Goal: Task Accomplishment & Management: Complete application form

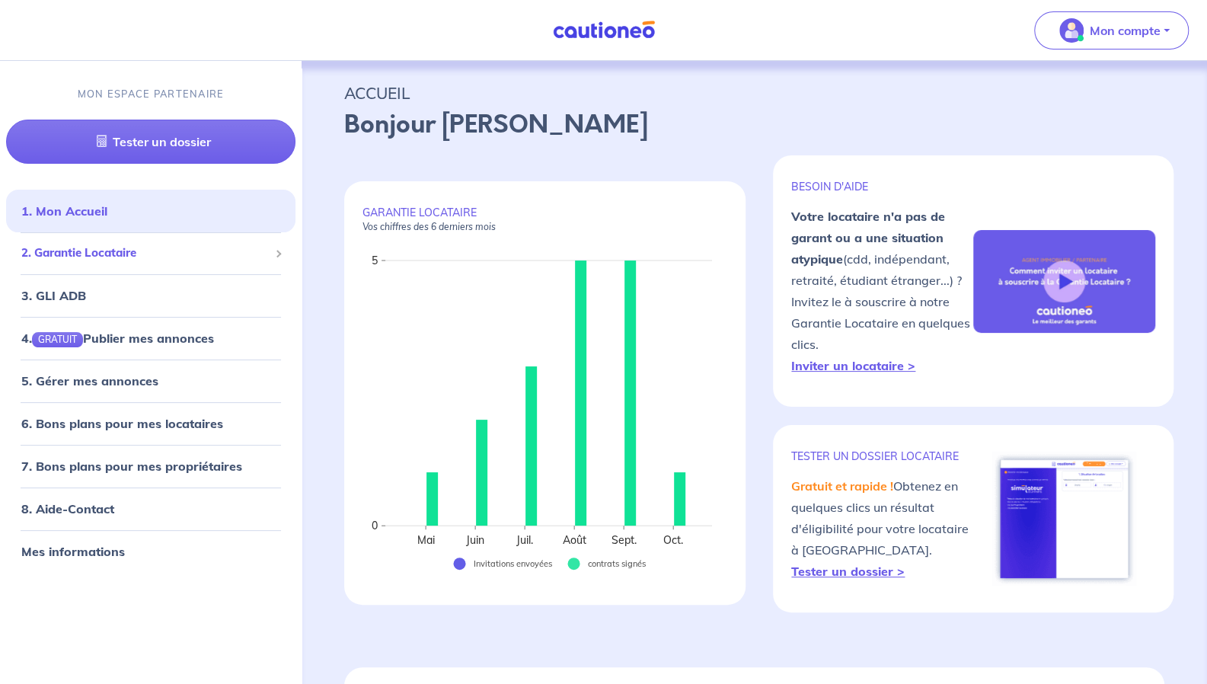
click at [145, 261] on div "2. Garantie Locataire" at bounding box center [150, 253] width 289 height 30
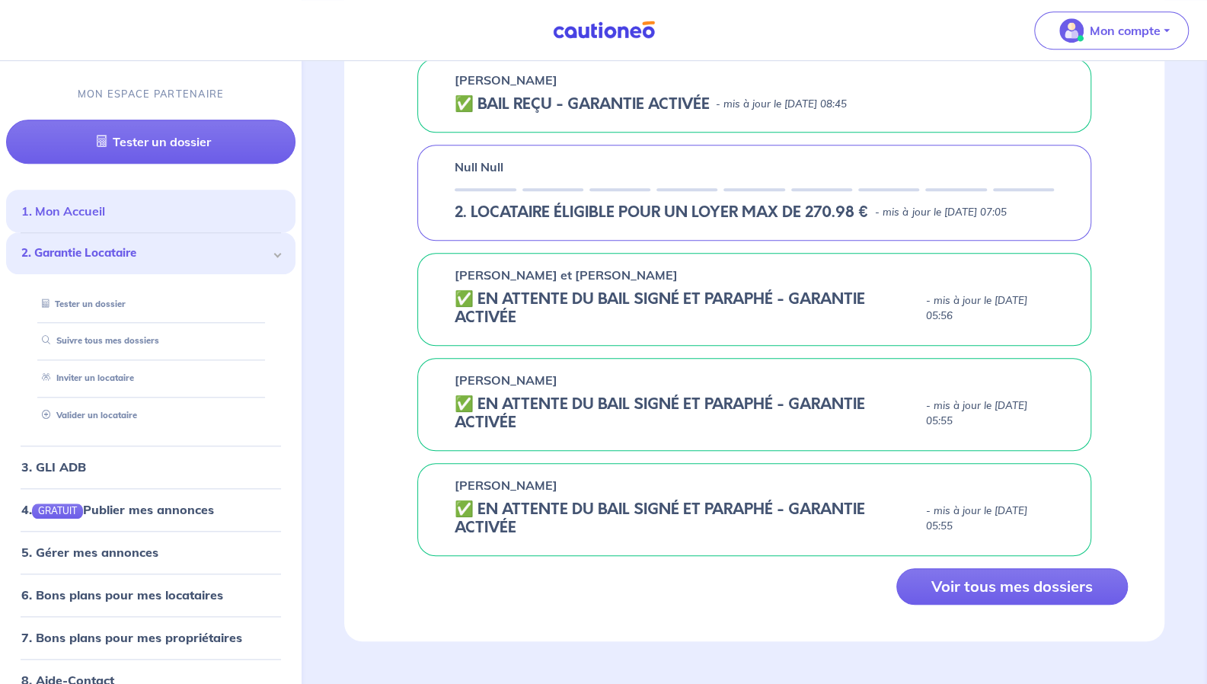
click at [105, 211] on link "1. Mon Accueil" at bounding box center [63, 210] width 84 height 15
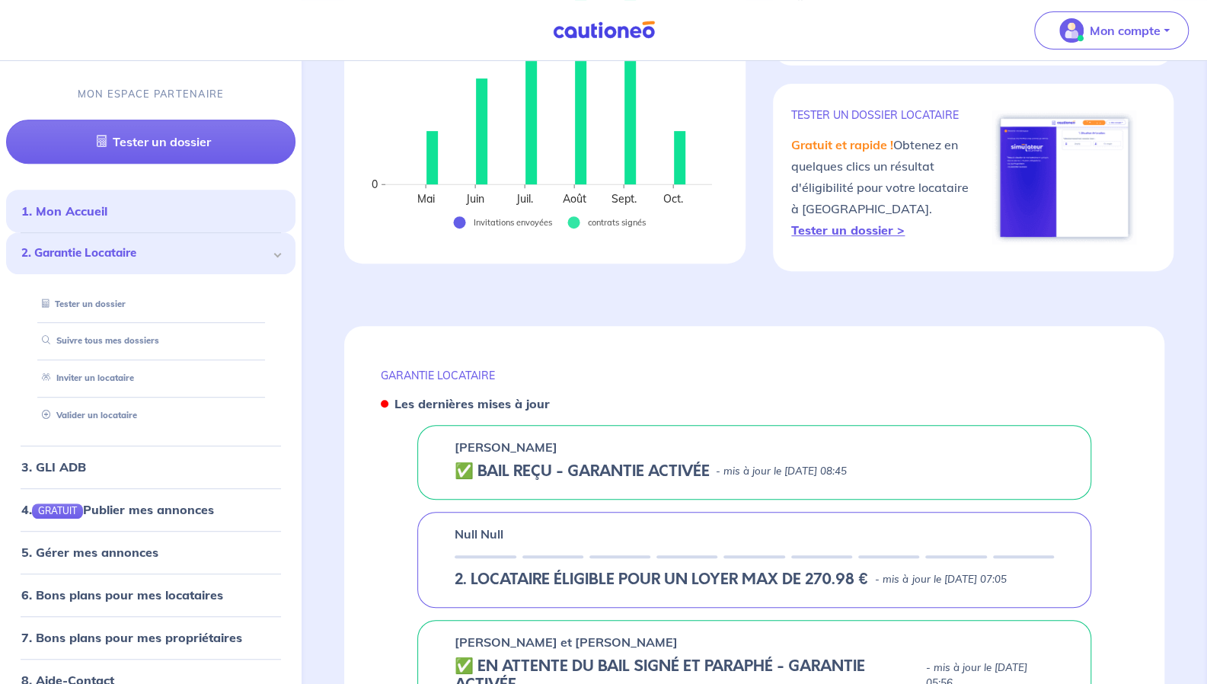
scroll to position [343, 0]
click at [129, 417] on link "Valider un locataire" at bounding box center [86, 415] width 100 height 11
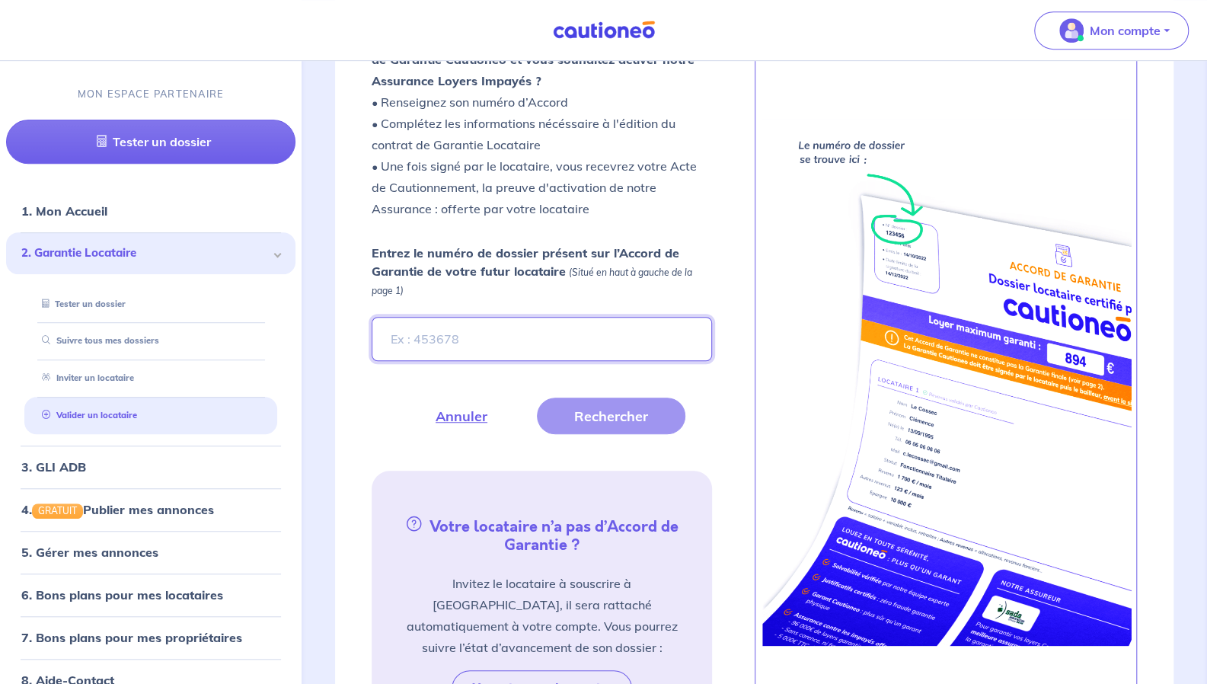
scroll to position [469, 0]
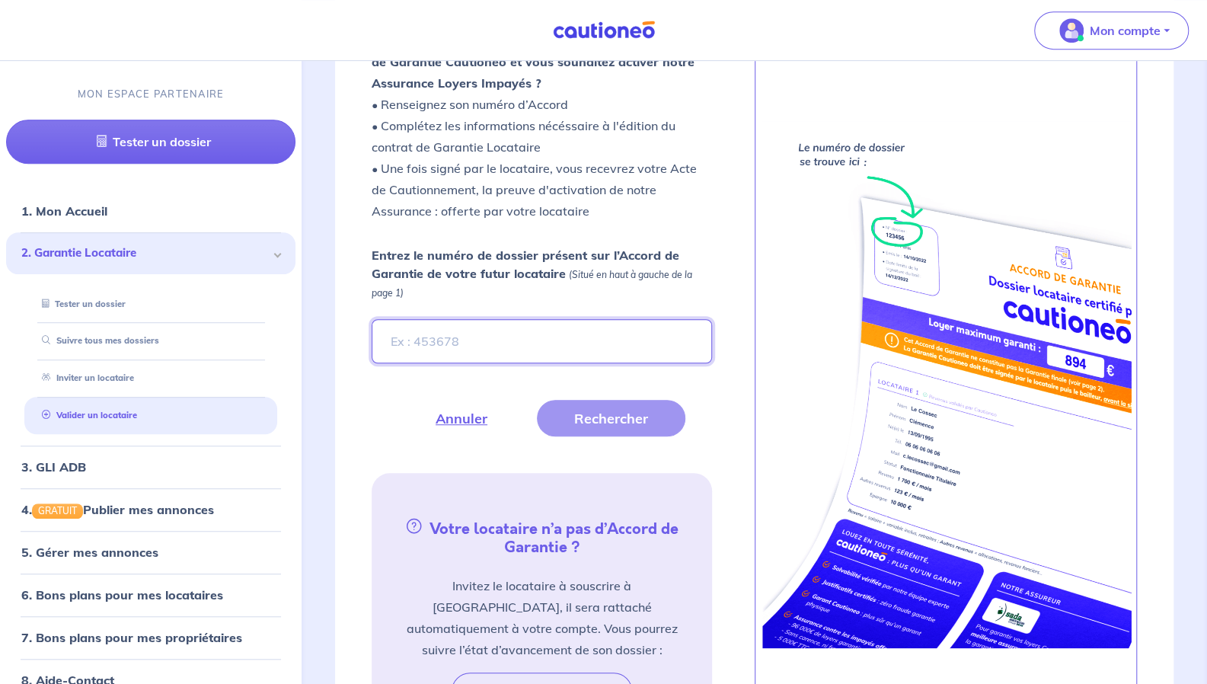
click at [446, 337] on input "Entrez le numéro de dossier présent sur l’Accord de Garantie de votre futur loc…" at bounding box center [542, 341] width 340 height 44
paste input "zGeIEX"
click at [602, 419] on button "Rechercher" at bounding box center [611, 418] width 148 height 37
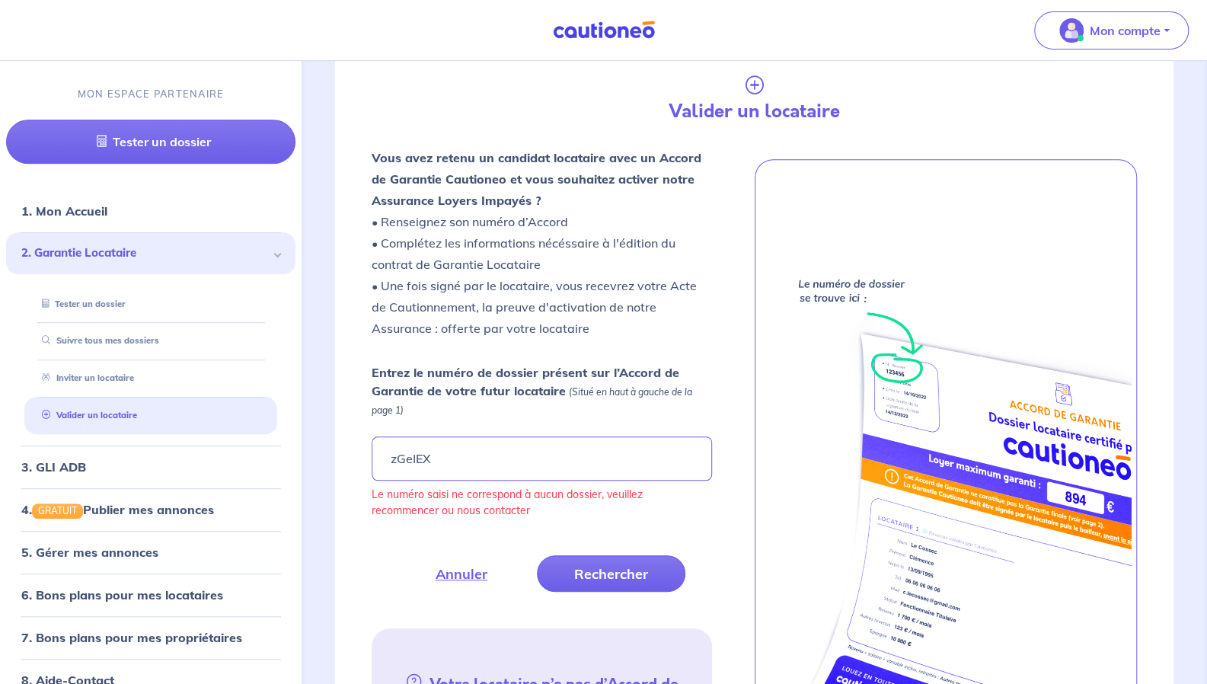
scroll to position [327, 0]
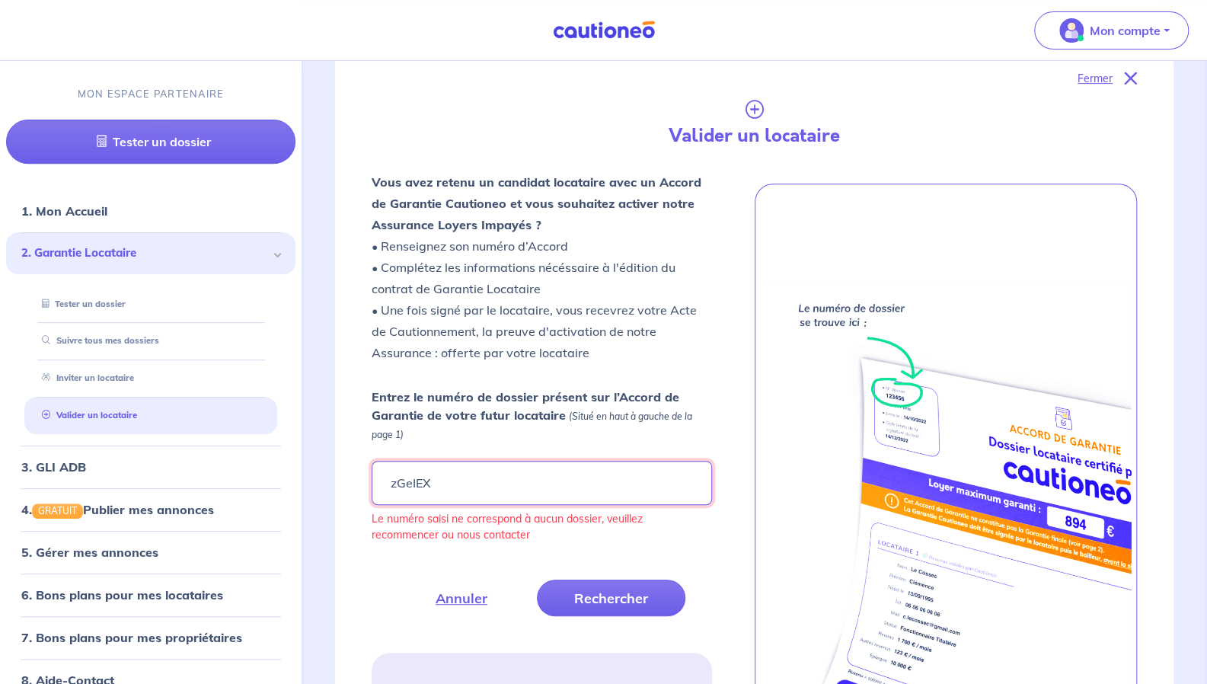
click at [458, 477] on input "zGeIEX" at bounding box center [542, 483] width 340 height 44
type input "z"
paste input "zGeIEX"
type input "zGeIEX"
click at [653, 592] on button "Rechercher" at bounding box center [611, 598] width 148 height 37
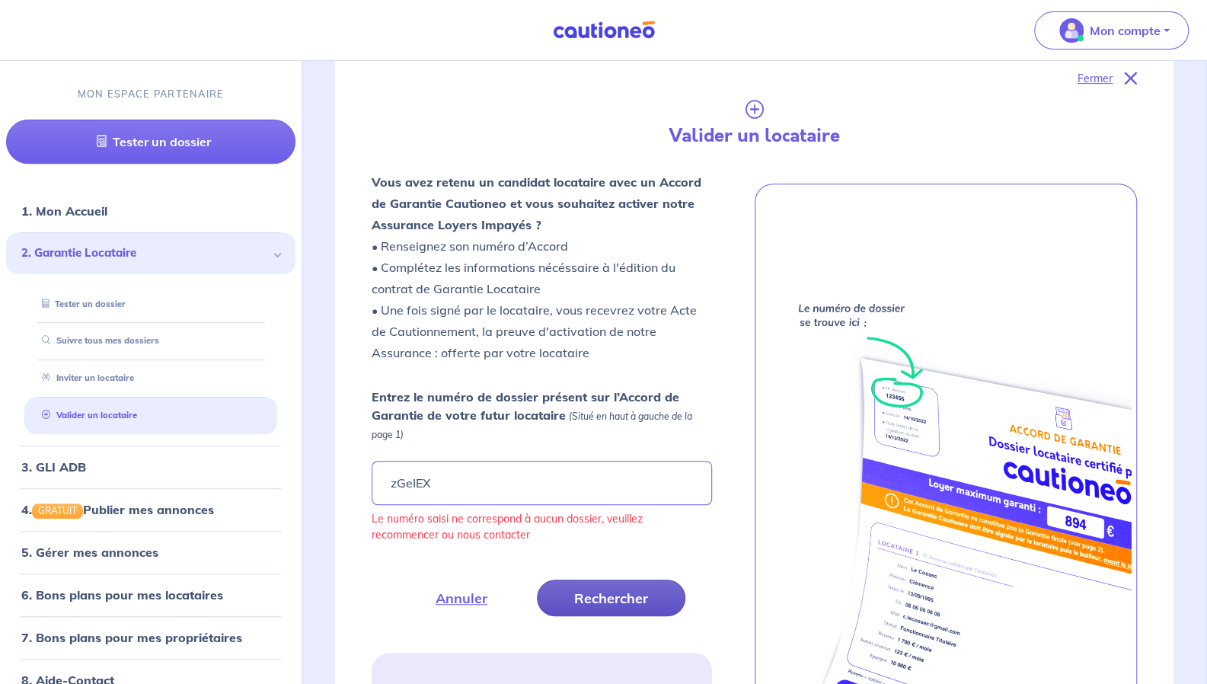
click at [653, 592] on button "Rechercher" at bounding box center [611, 598] width 148 height 37
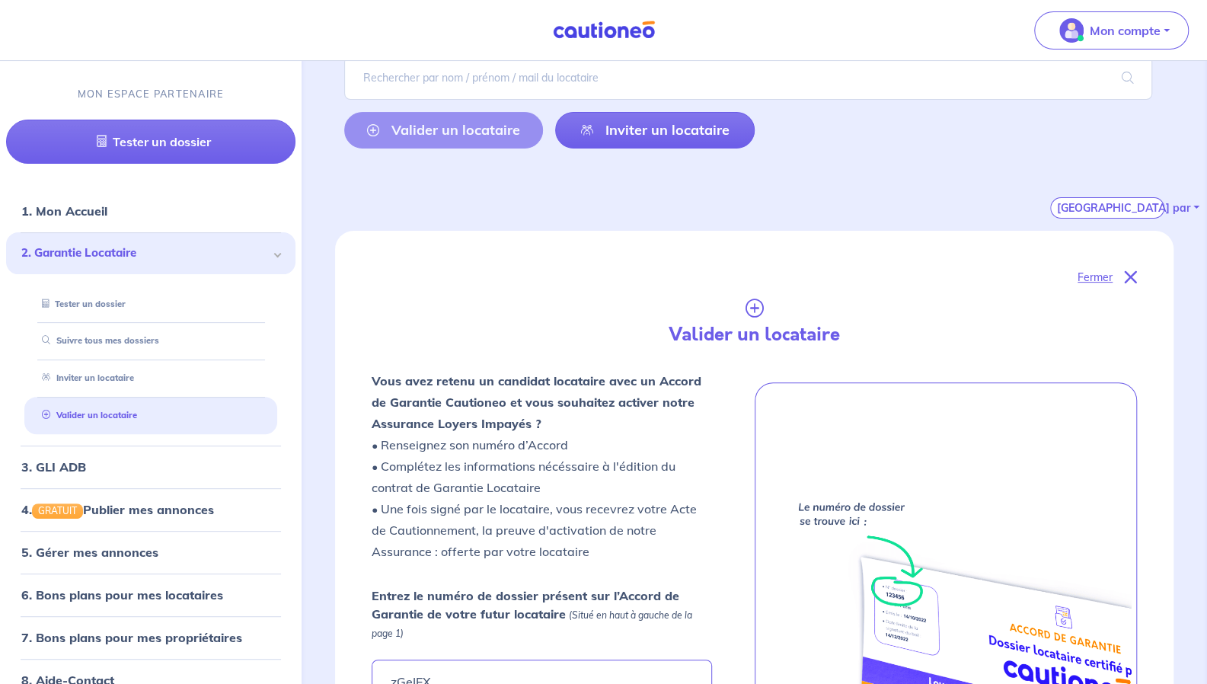
scroll to position [0, 0]
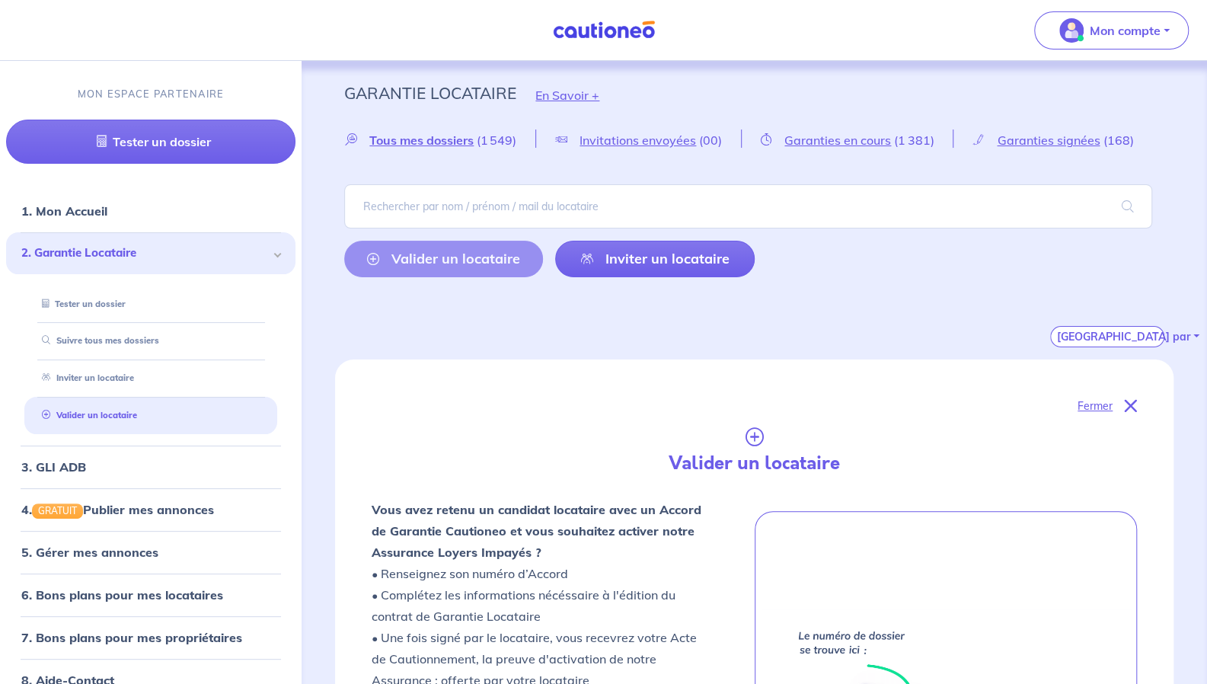
click at [490, 262] on div "Valider un locataire Inviter un locataire" at bounding box center [549, 259] width 410 height 37
click at [626, 238] on div "Valider un locataire Inviter un locataire" at bounding box center [754, 230] width 820 height 93
click at [643, 256] on link "Inviter un locataire" at bounding box center [654, 259] width 199 height 37
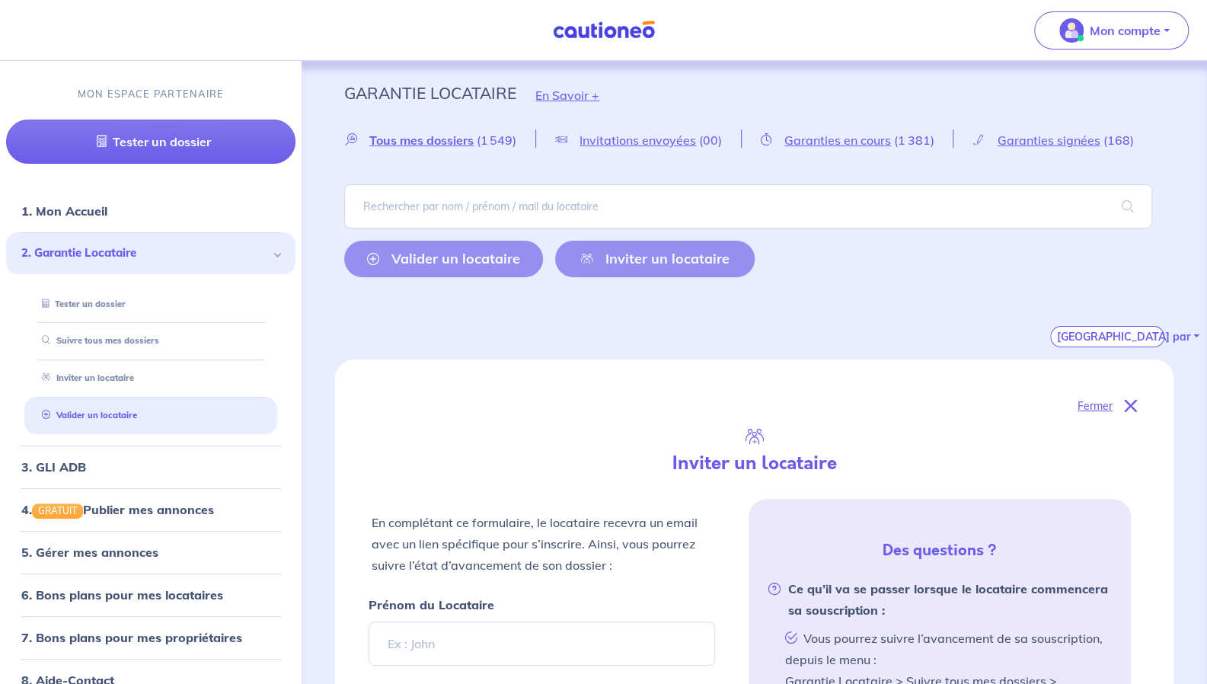
click at [1129, 405] on icon at bounding box center [1131, 406] width 12 height 12
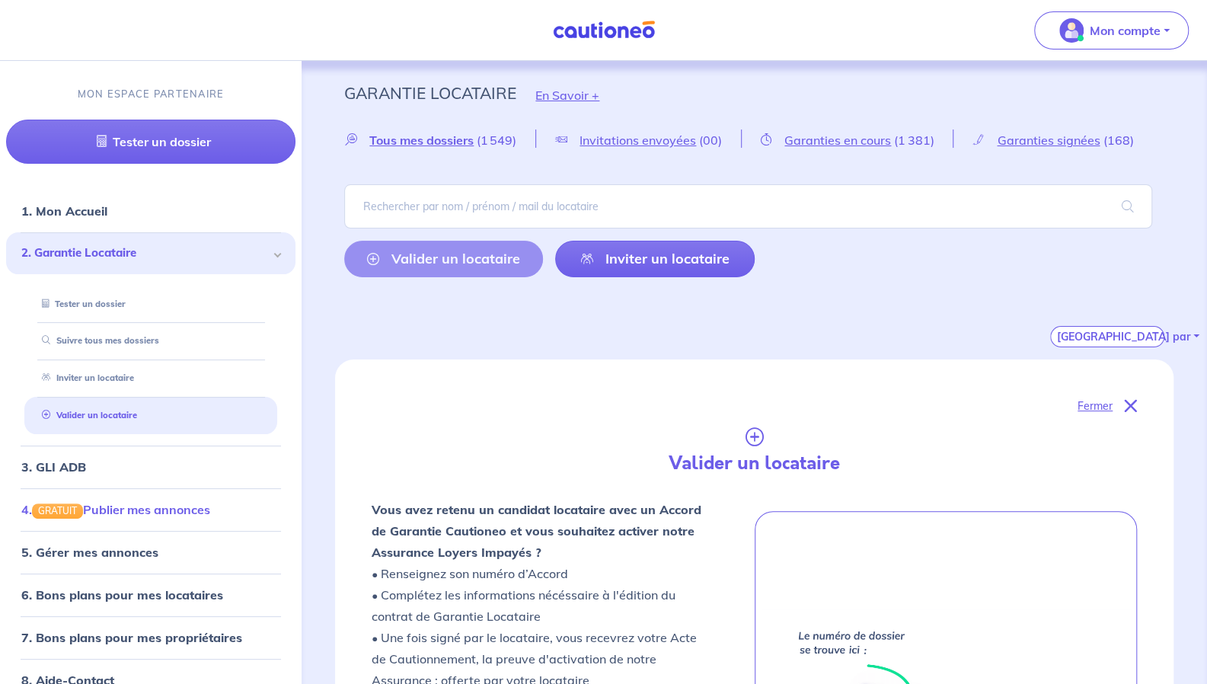
scroll to position [67, 0]
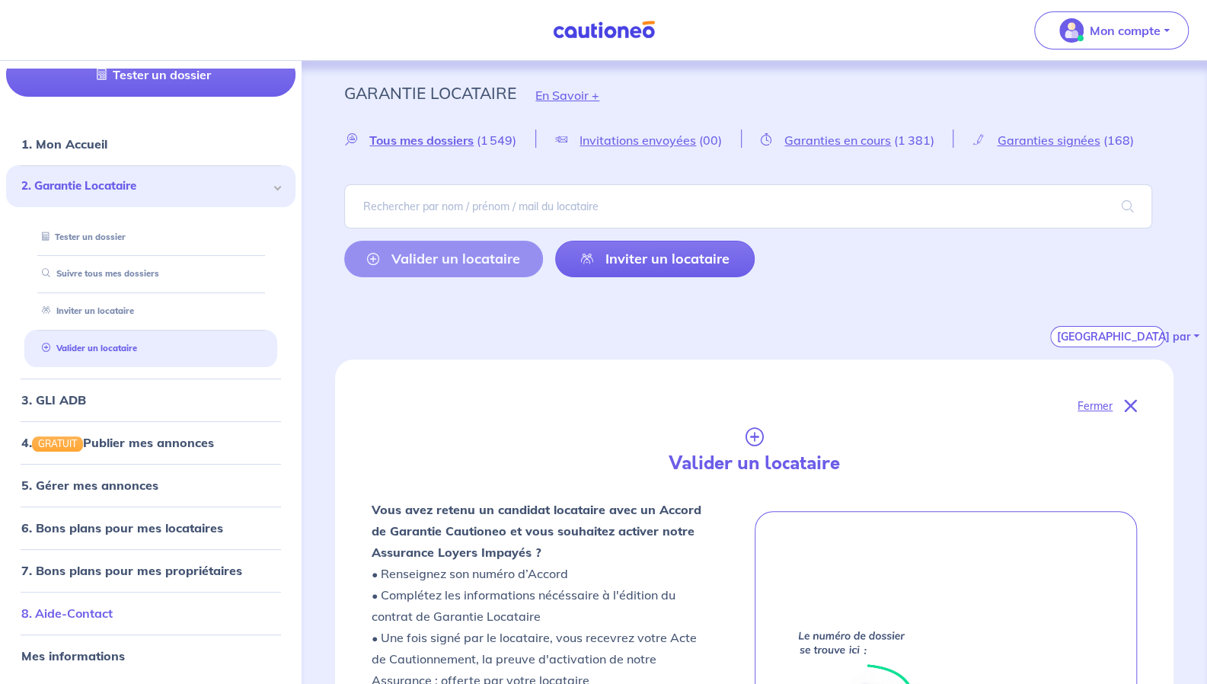
click at [113, 611] on link "8. Aide-Contact" at bounding box center [66, 612] width 91 height 15
click at [434, 145] on span "Tous mes dossiers" at bounding box center [421, 140] width 104 height 15
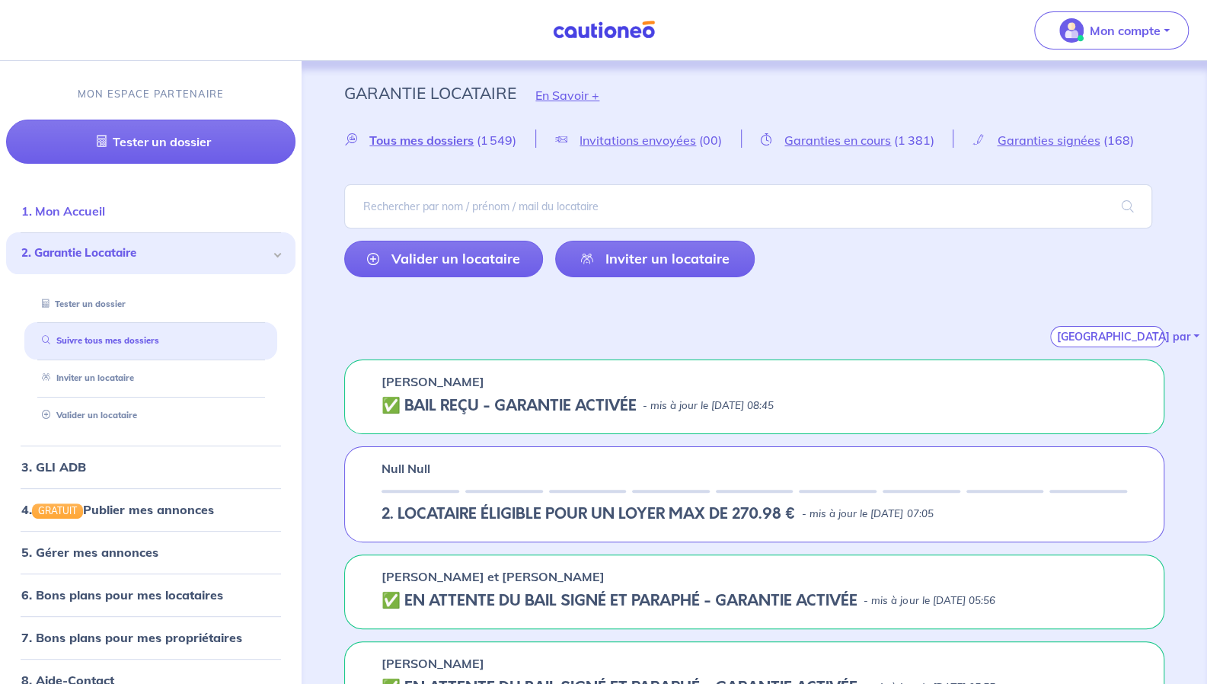
click at [105, 213] on link "1. Mon Accueil" at bounding box center [63, 210] width 84 height 15
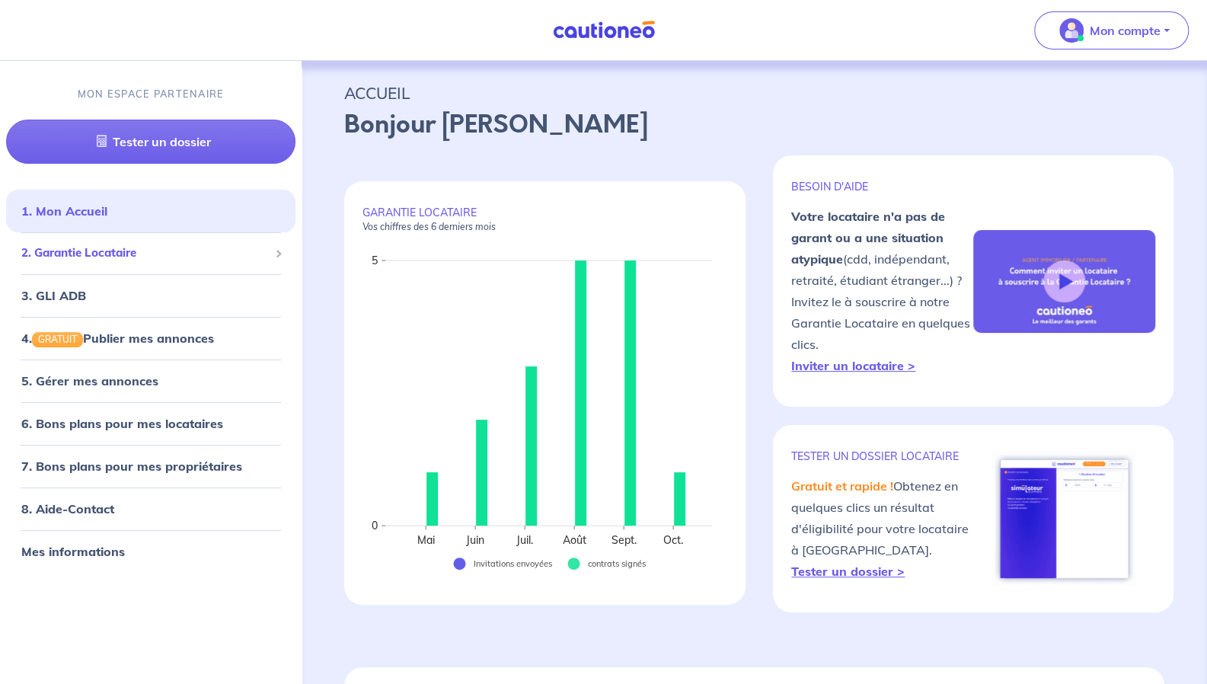
click at [164, 251] on span "2. Garantie Locataire" at bounding box center [144, 253] width 247 height 18
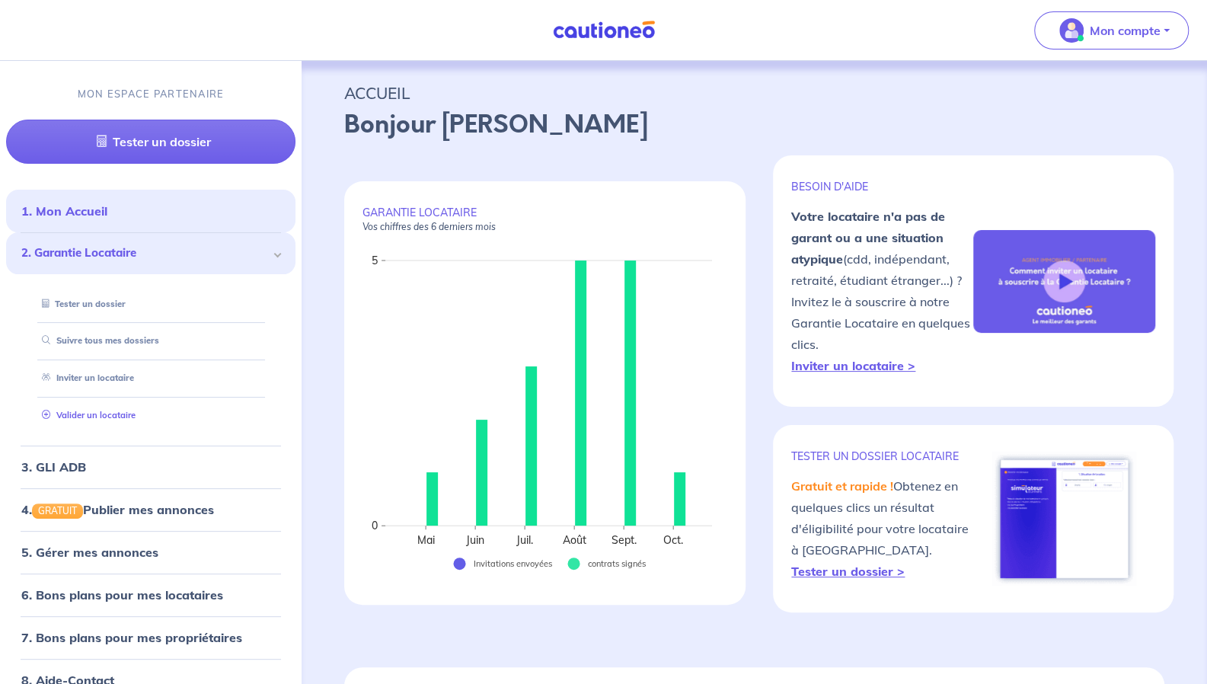
click at [123, 417] on link "Valider un locataire" at bounding box center [86, 415] width 100 height 11
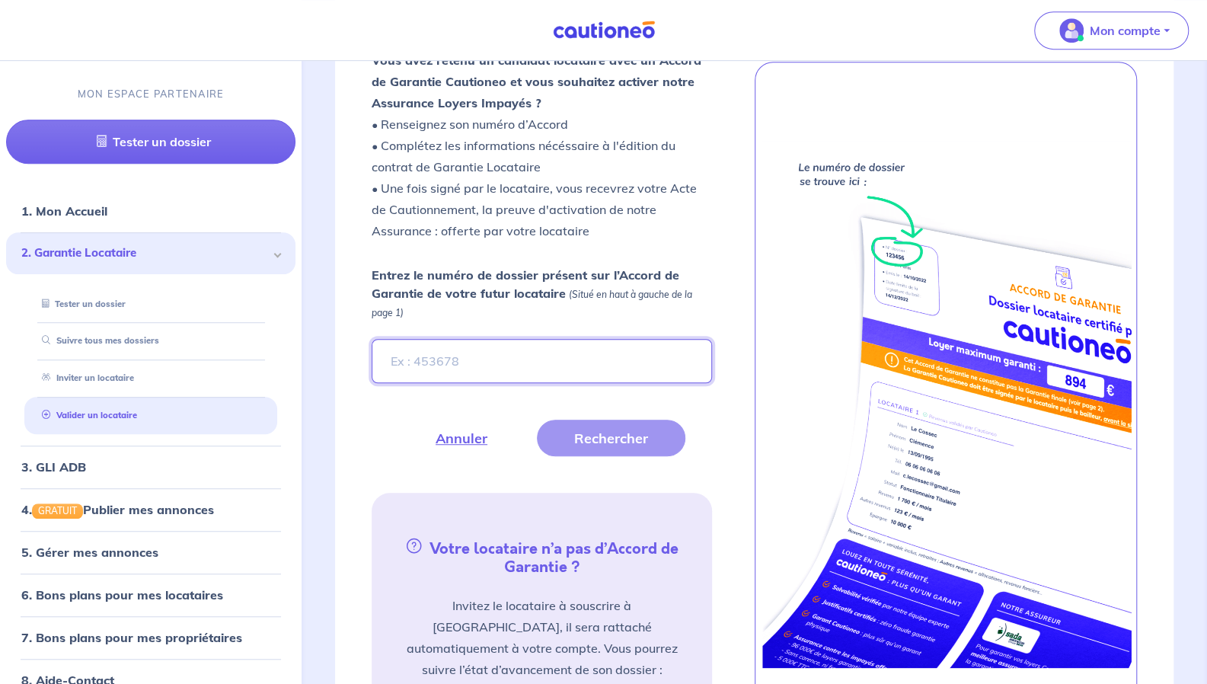
scroll to position [466, 0]
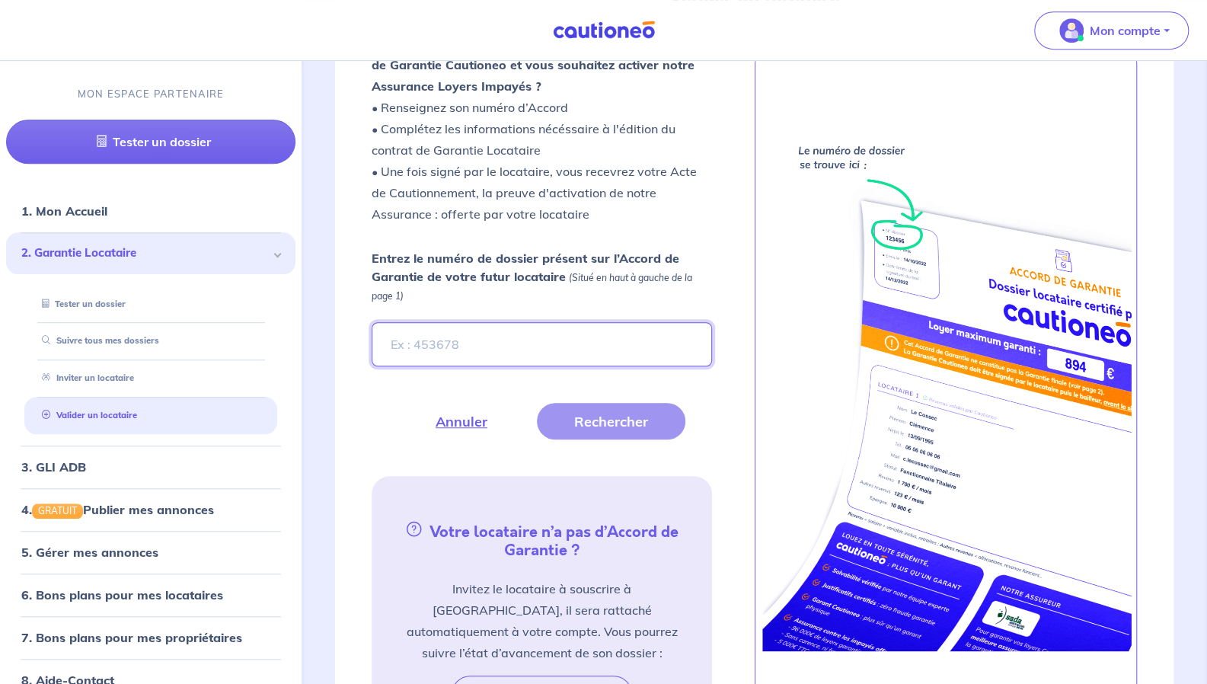
paste input "zGeIEX"
type input "zGeIEX"
click at [585, 422] on button "Rechercher" at bounding box center [611, 421] width 148 height 37
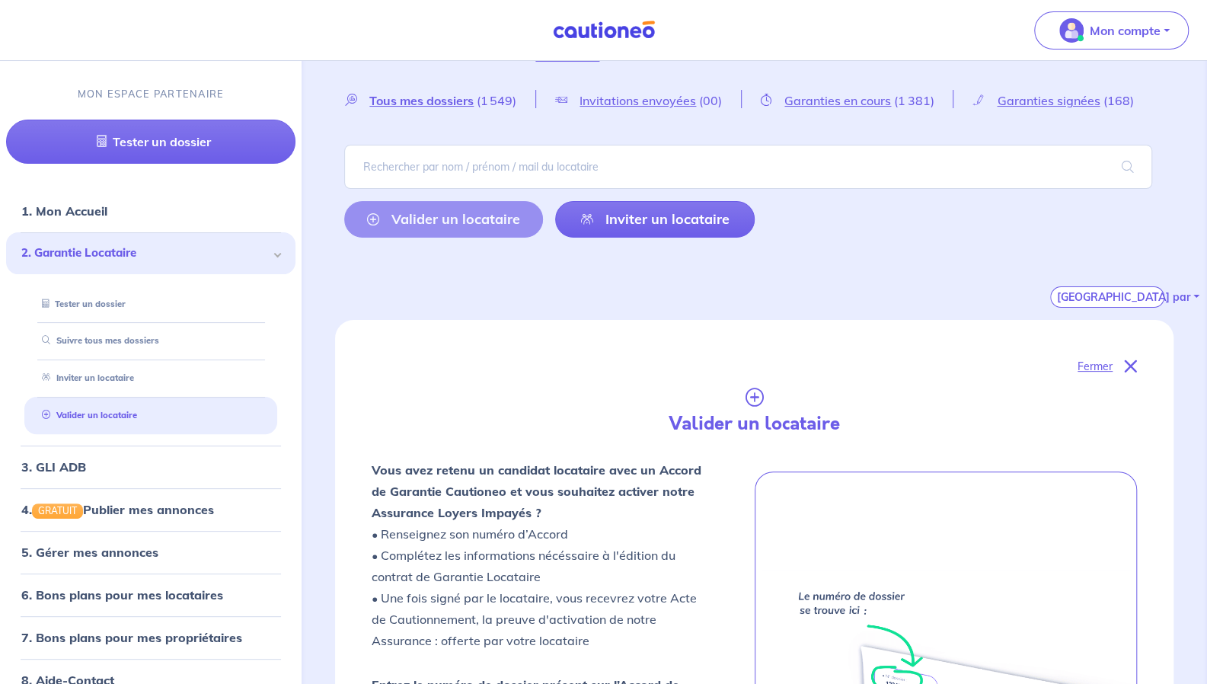
scroll to position [0, 0]
